Goal: Task Accomplishment & Management: Manage account settings

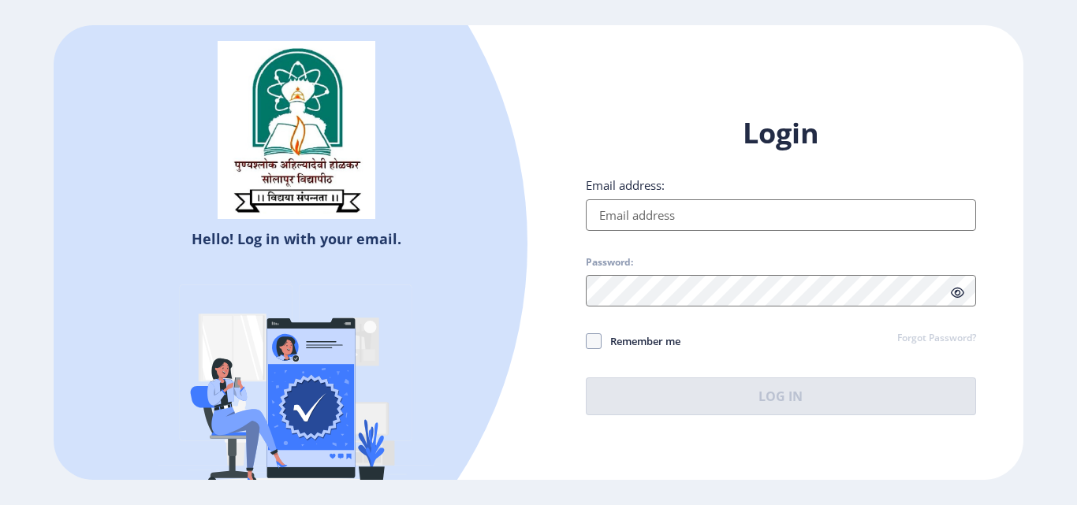
type input "[EMAIL_ADDRESS][DOMAIN_NAME]"
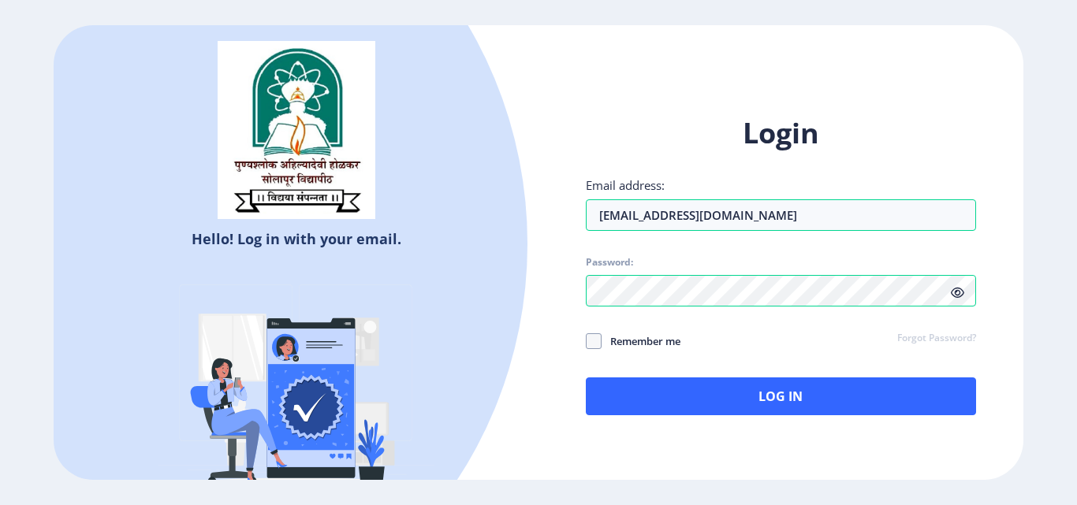
click at [960, 294] on icon at bounding box center [957, 293] width 13 height 12
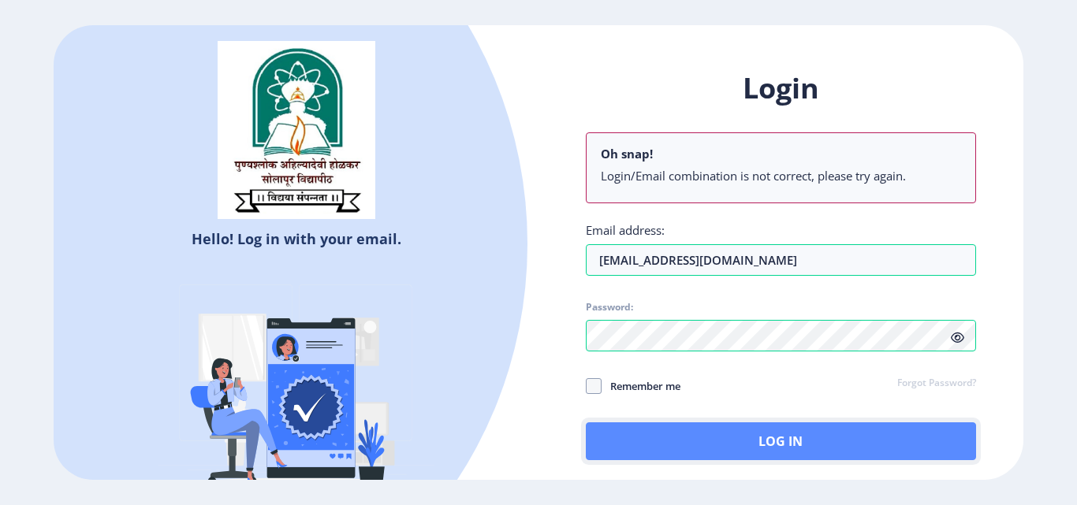
click at [641, 448] on button "Log In" at bounding box center [781, 441] width 390 height 38
click at [642, 442] on button "Log In" at bounding box center [781, 441] width 390 height 38
click at [637, 446] on button "Log In" at bounding box center [781, 441] width 390 height 38
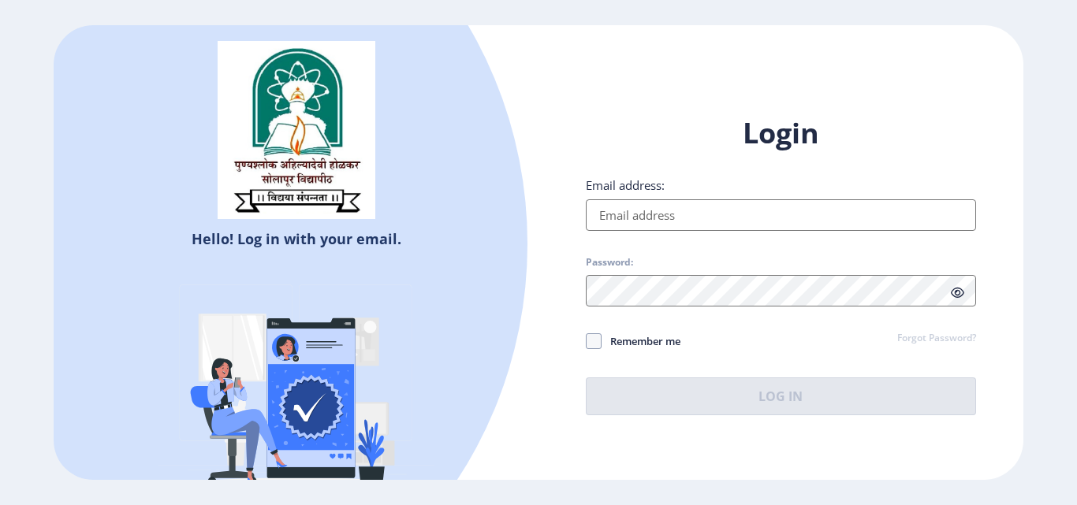
type input "[EMAIL_ADDRESS][DOMAIN_NAME]"
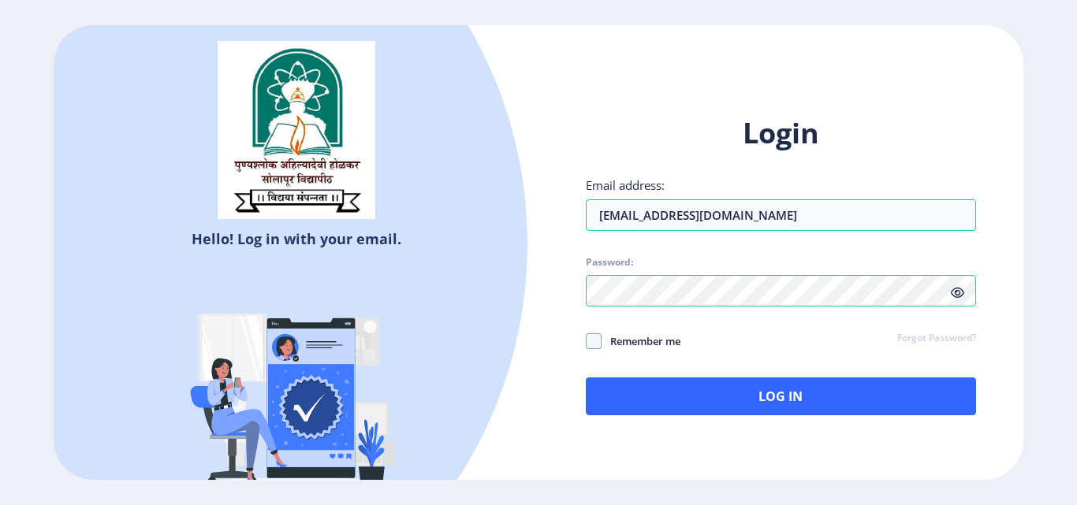
click at [953, 293] on icon at bounding box center [957, 293] width 13 height 12
click at [609, 347] on span "Remember me" at bounding box center [640, 341] width 79 height 19
click at [586, 342] on input "Remember me" at bounding box center [586, 341] width 1 height 1
checkbox input "true"
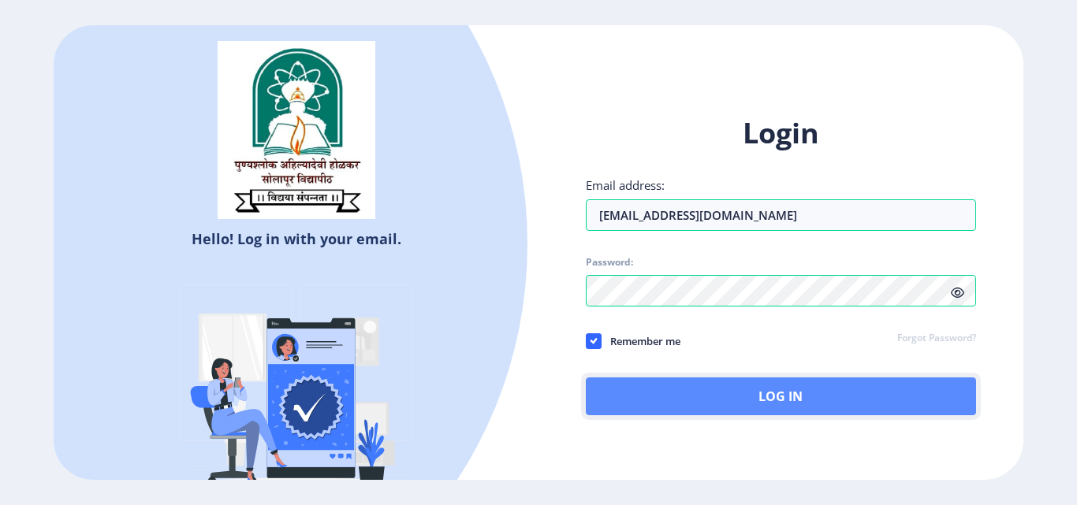
click at [671, 385] on button "Log In" at bounding box center [781, 397] width 390 height 38
